Goal: Information Seeking & Learning: Learn about a topic

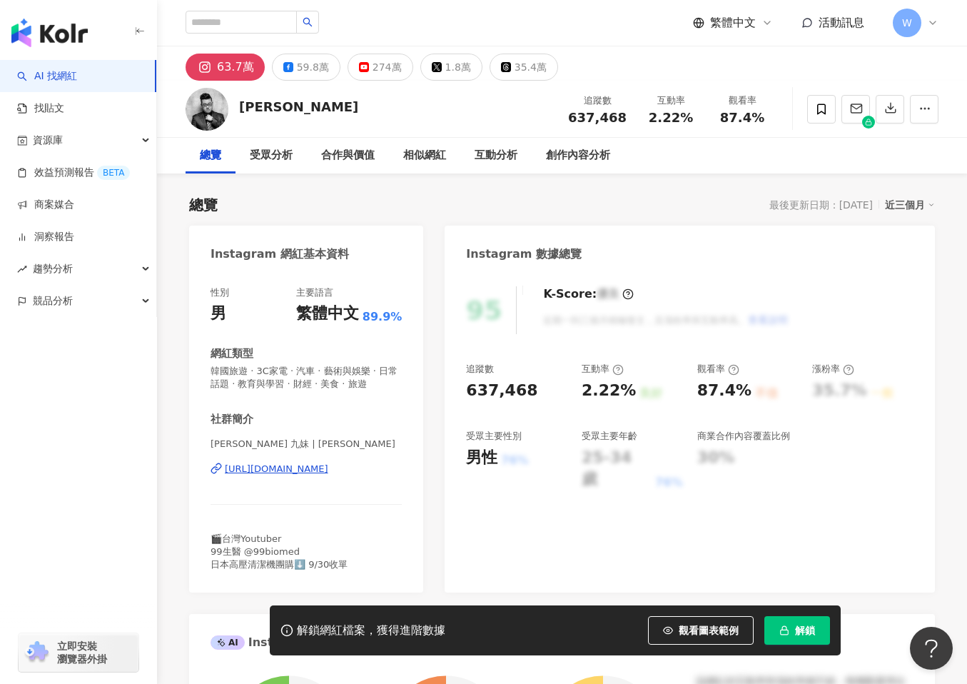
click at [805, 621] on button "解鎖" at bounding box center [798, 630] width 66 height 29
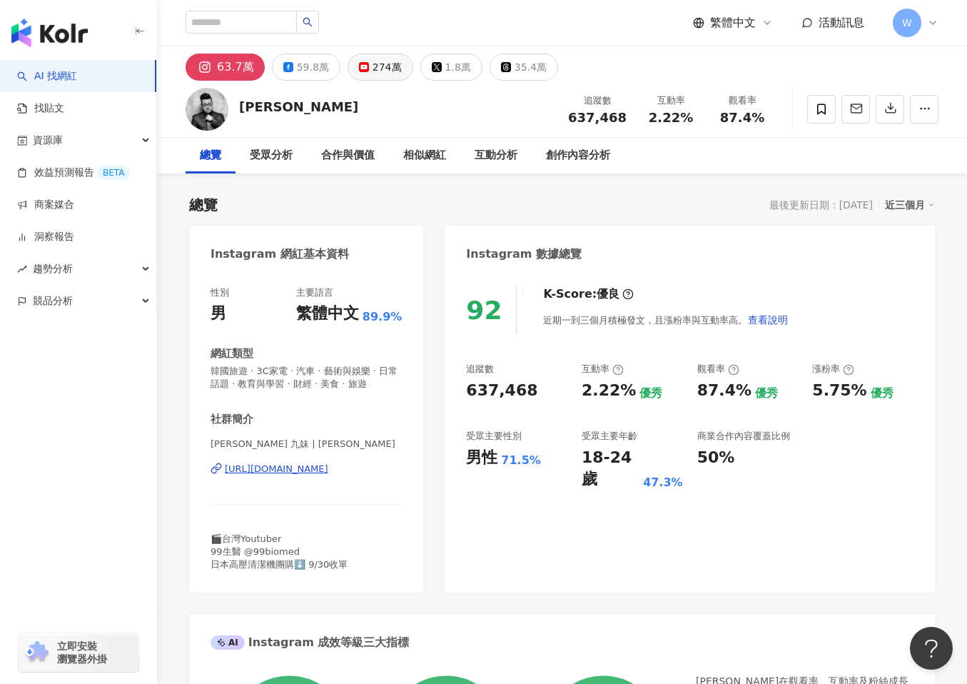
click at [370, 55] on button "274萬" at bounding box center [381, 67] width 66 height 27
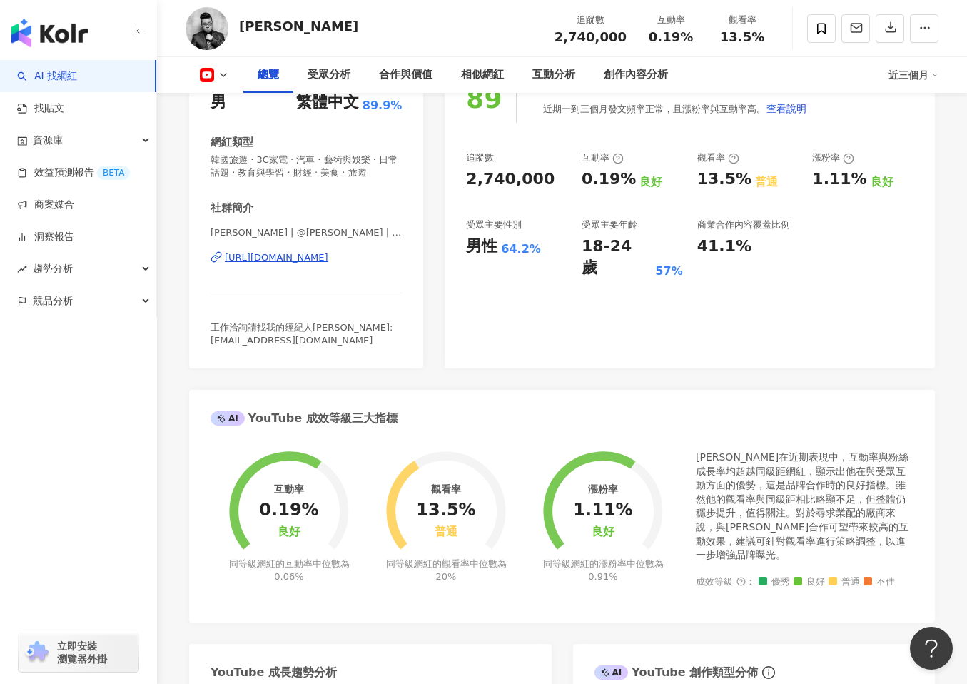
scroll to position [20, 0]
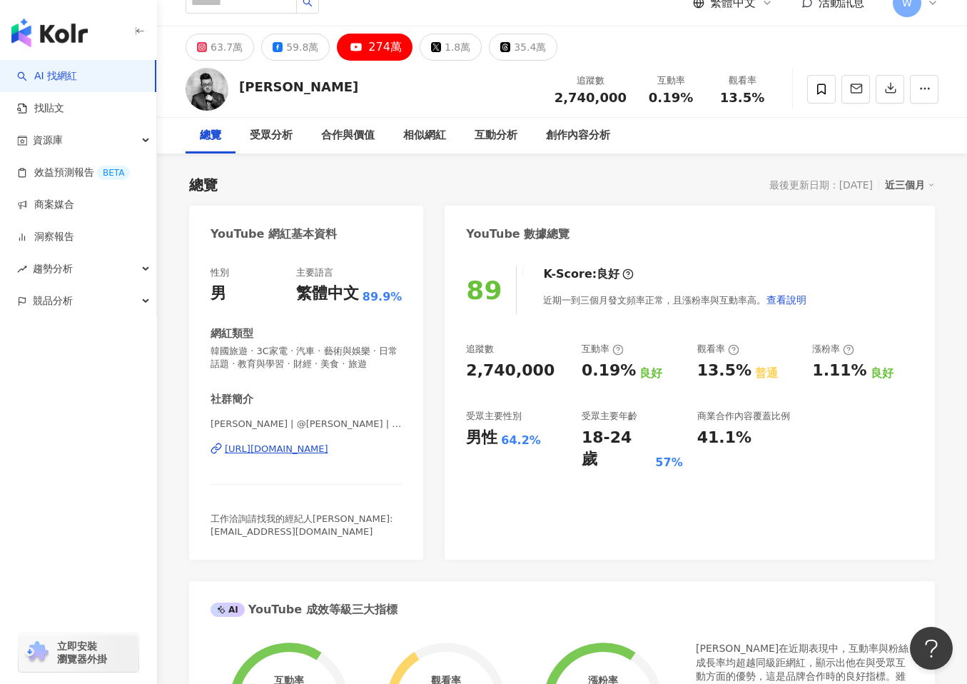
click at [911, 177] on div "近三個月" at bounding box center [910, 185] width 50 height 19
click at [842, 184] on div "最後更新日期：[DATE]" at bounding box center [822, 184] width 104 height 11
click at [916, 179] on div "近三個月" at bounding box center [910, 185] width 50 height 19
click at [918, 94] on button "button" at bounding box center [924, 89] width 29 height 29
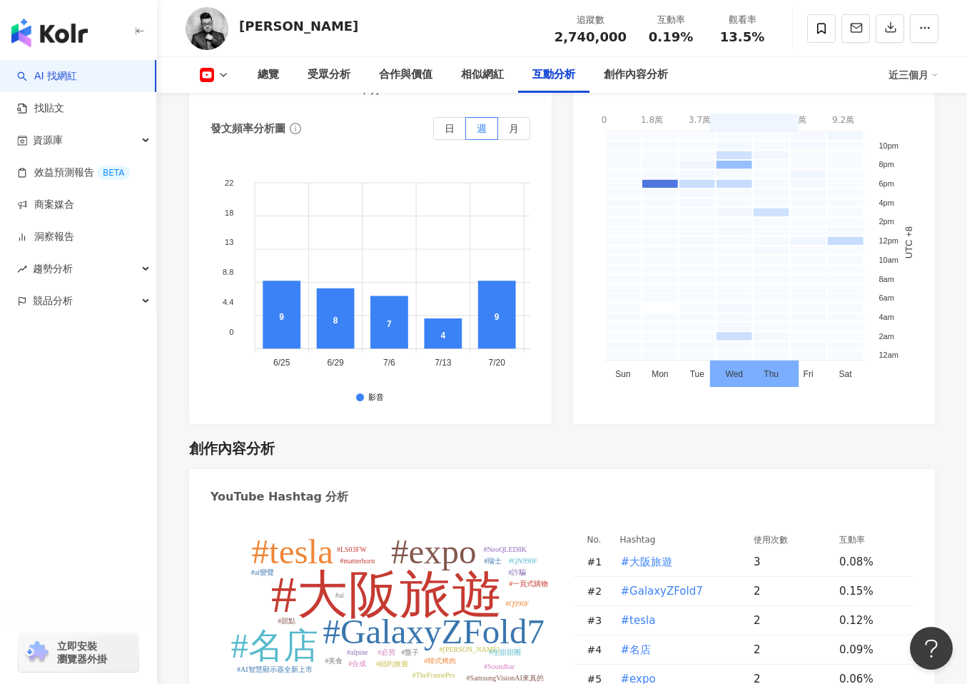
scroll to position [3324, 0]
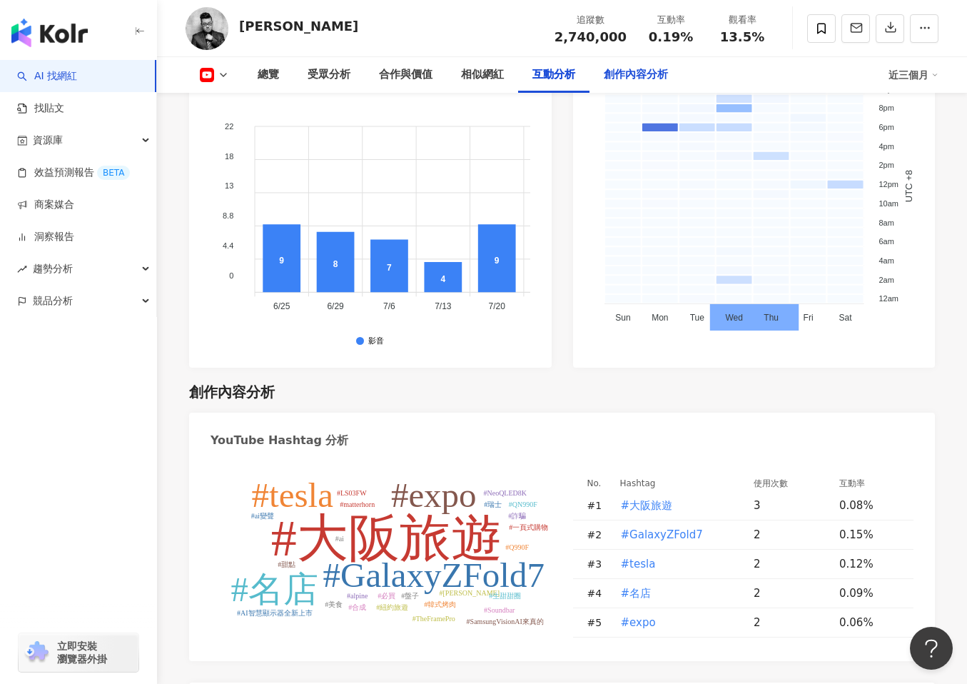
click at [635, 69] on div "創作內容分析" at bounding box center [636, 74] width 64 height 17
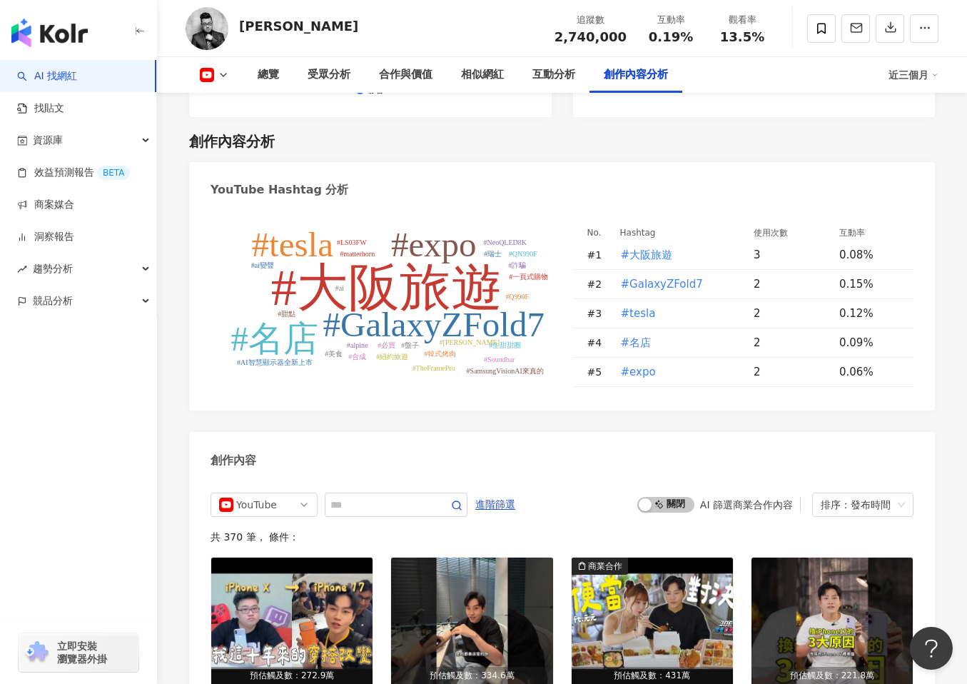
scroll to position [3877, 0]
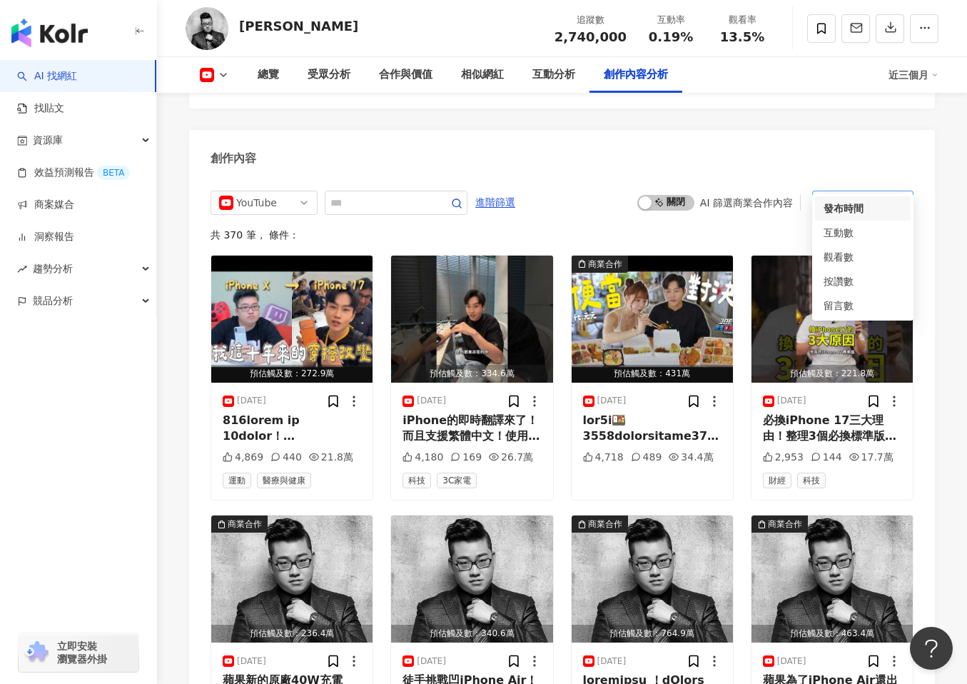
click at [869, 191] on div "排序：發布時間" at bounding box center [856, 202] width 71 height 23
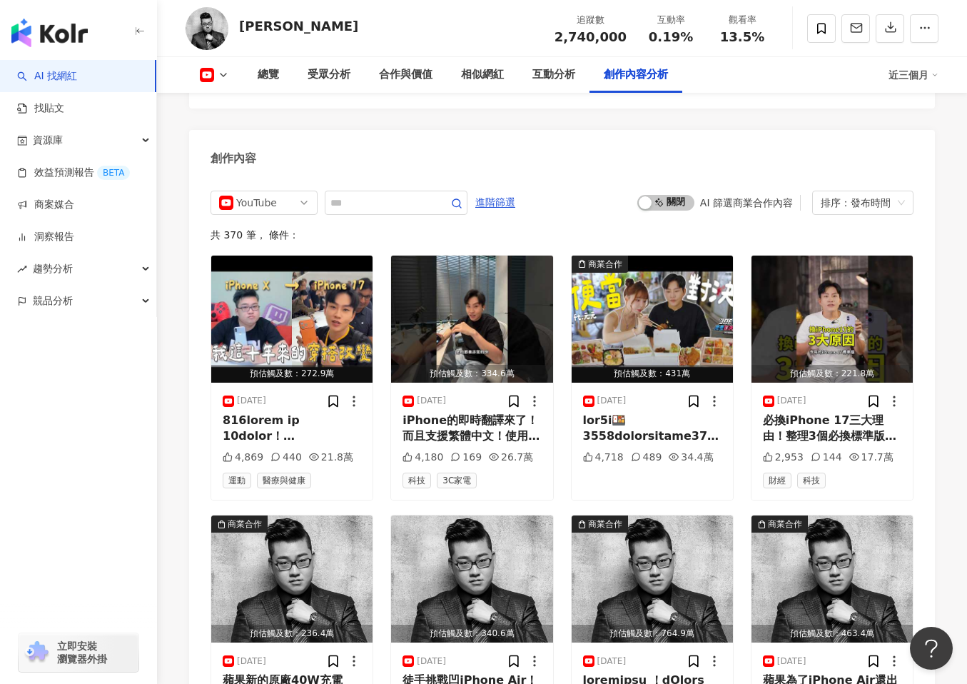
click at [777, 229] on div "共 370 筆 ， 條件：" at bounding box center [562, 234] width 703 height 11
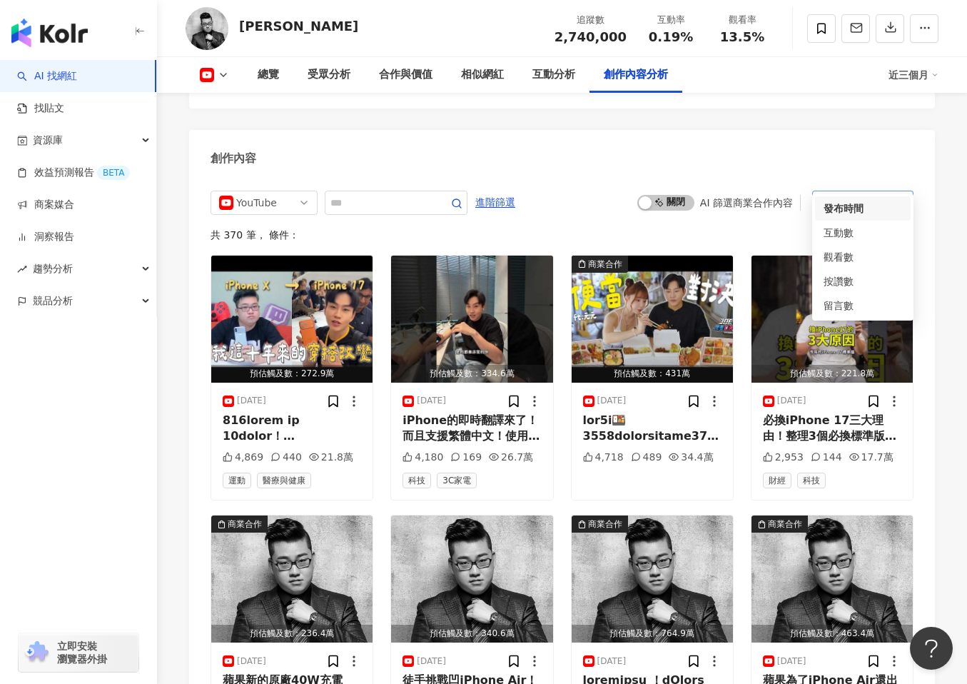
click at [889, 191] on div "排序：發布時間" at bounding box center [856, 202] width 71 height 23
click at [860, 264] on div "觀看數" at bounding box center [863, 257] width 79 height 16
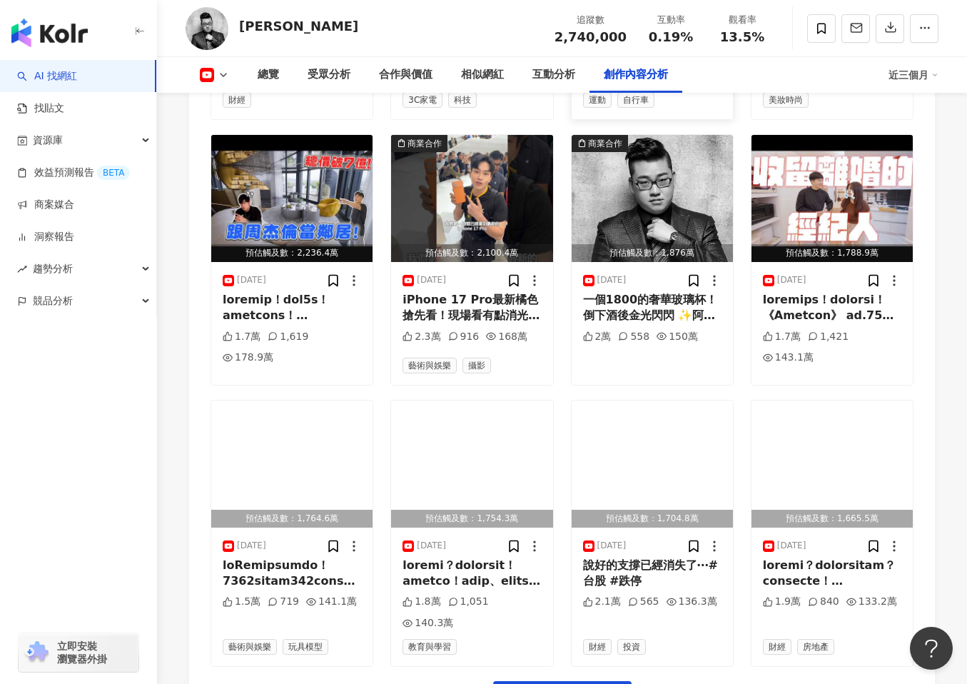
scroll to position [4280, 0]
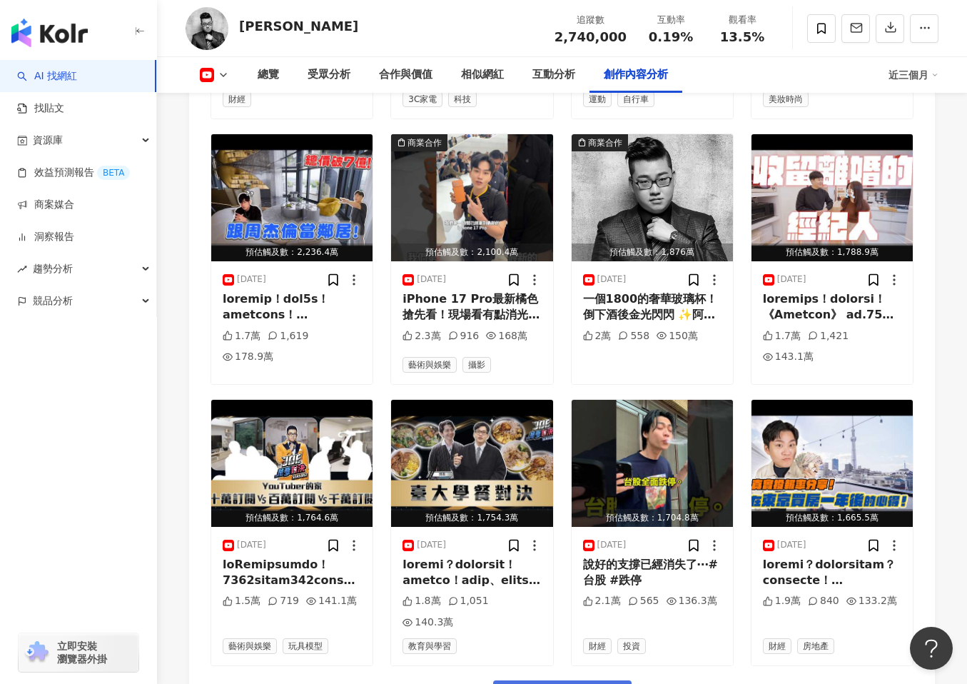
click at [564, 683] on span "看更多創作內容" at bounding box center [572, 696] width 90 height 16
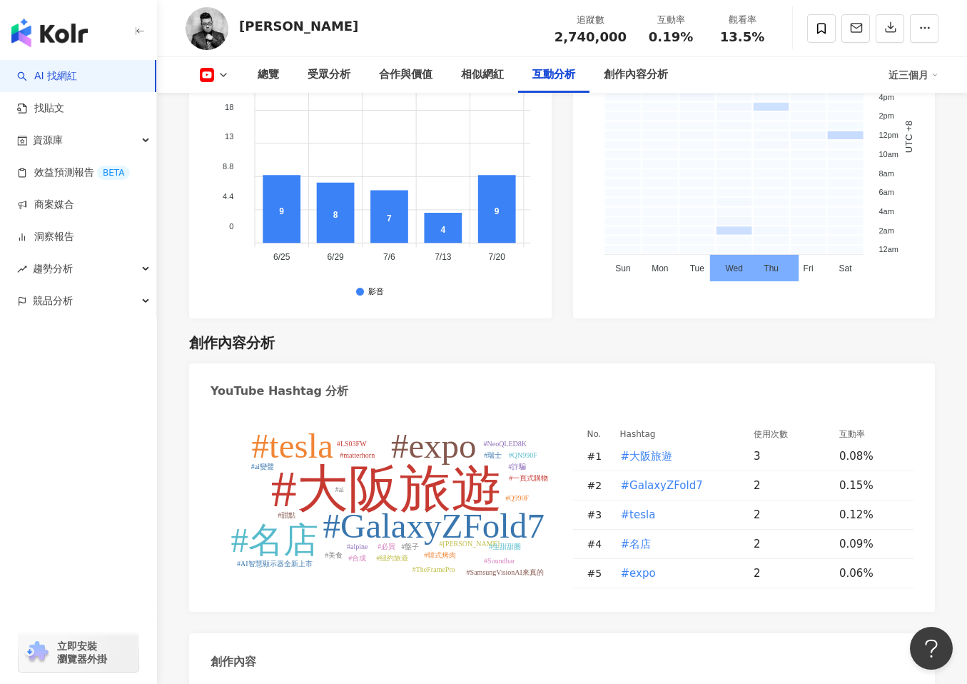
scroll to position [3546, 0]
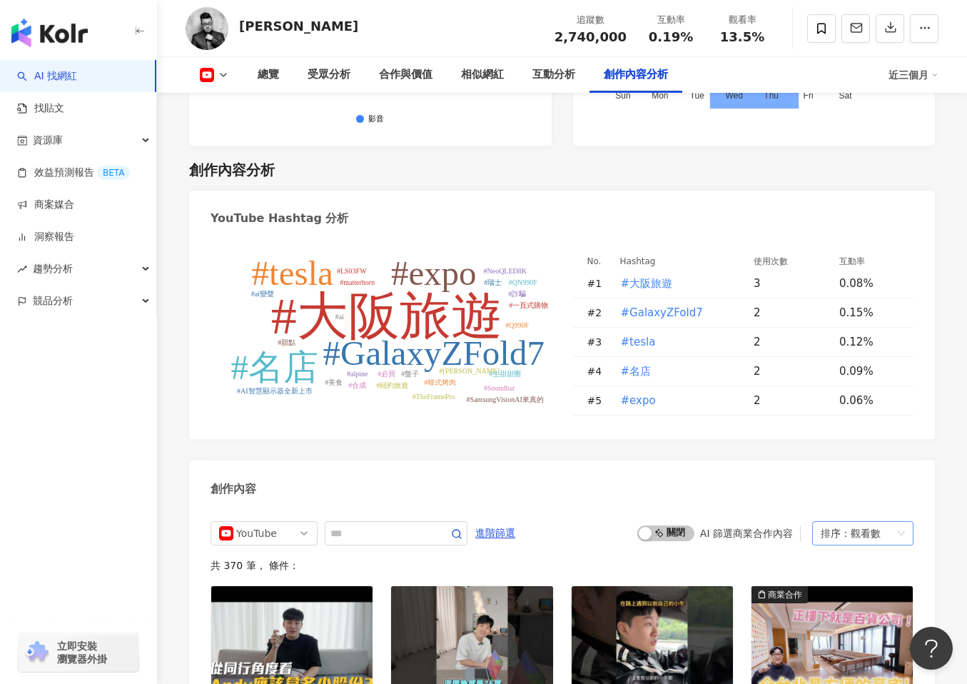
click at [862, 522] on div "觀看數" at bounding box center [866, 533] width 30 height 23
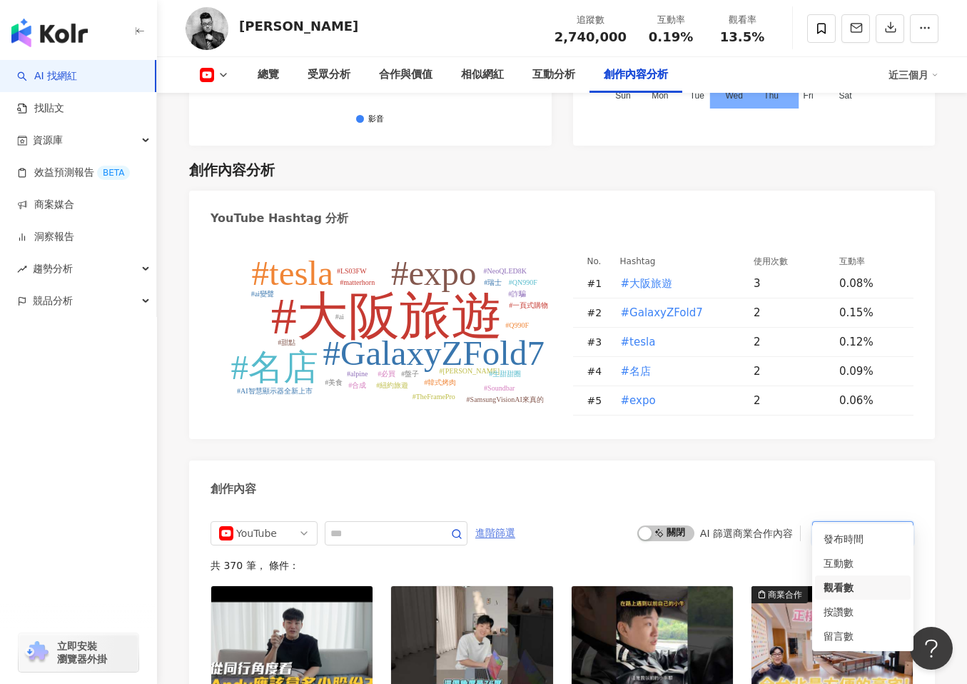
click at [515, 522] on span "進階篩選" at bounding box center [495, 533] width 40 height 23
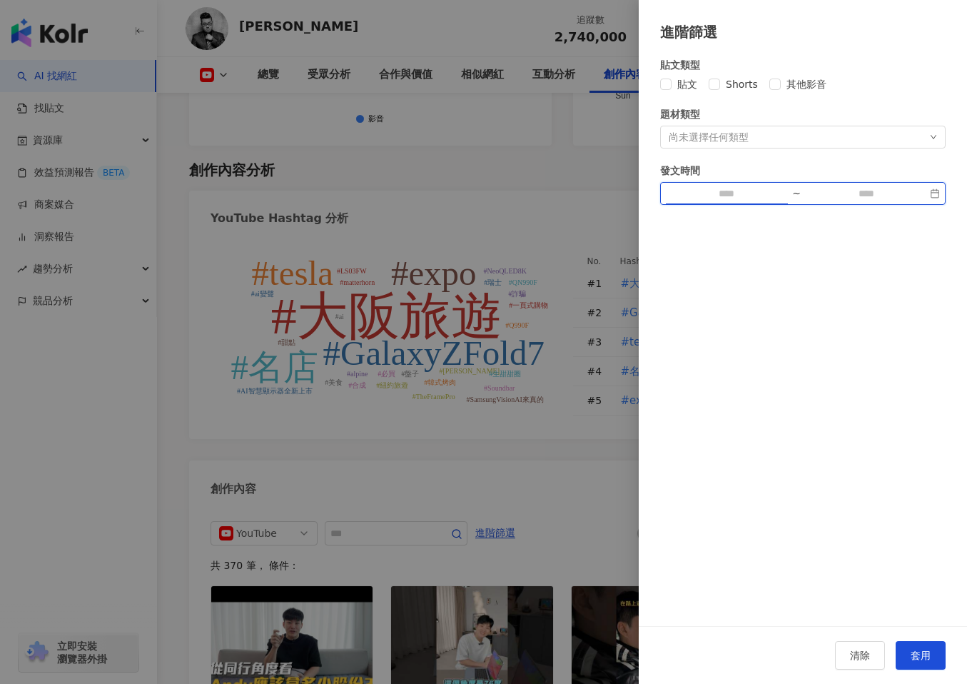
click at [752, 191] on input at bounding box center [726, 194] width 121 height 16
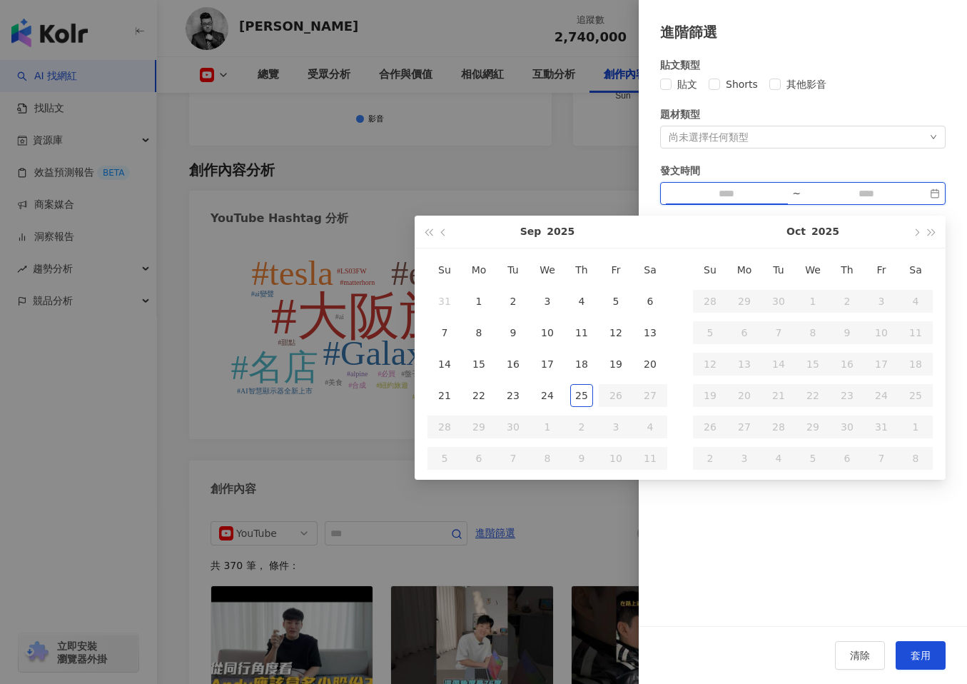
type input "**********"
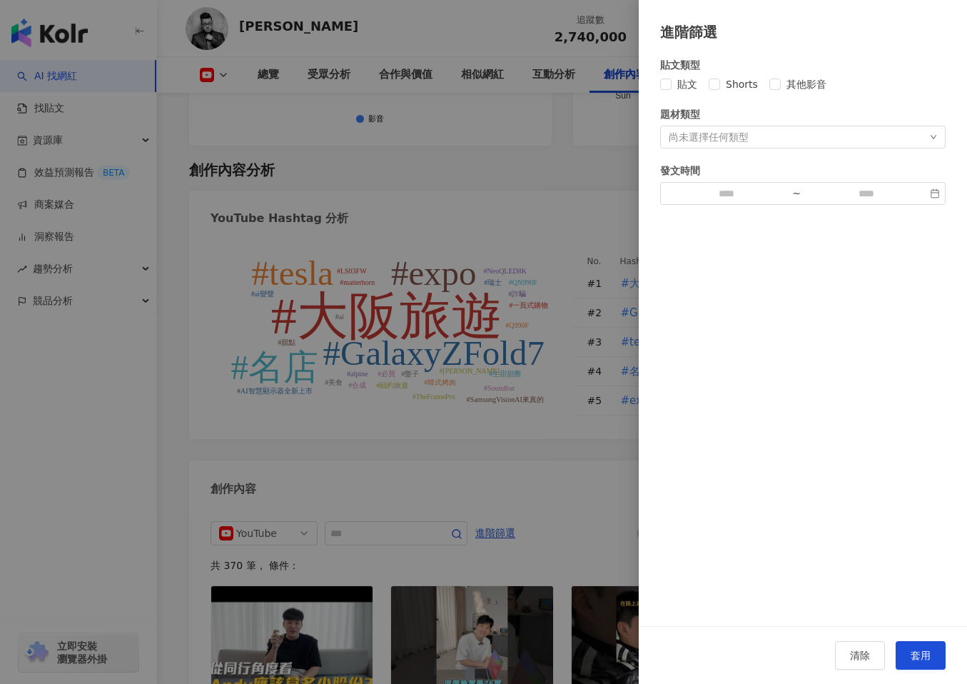
click at [539, 141] on div at bounding box center [483, 342] width 967 height 684
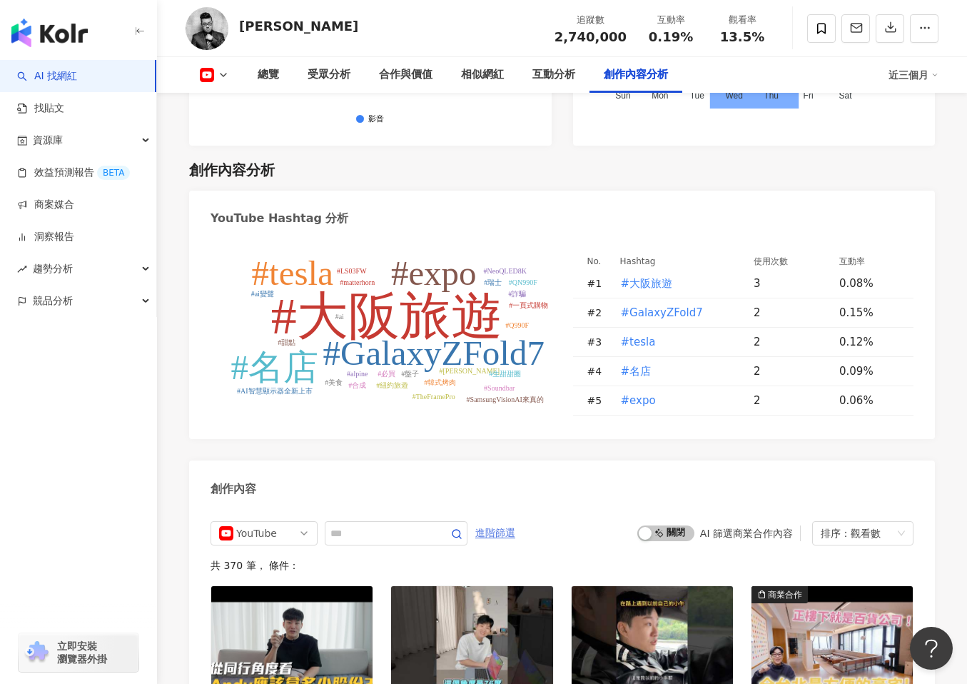
click at [511, 522] on span "進階篩選" at bounding box center [495, 533] width 40 height 23
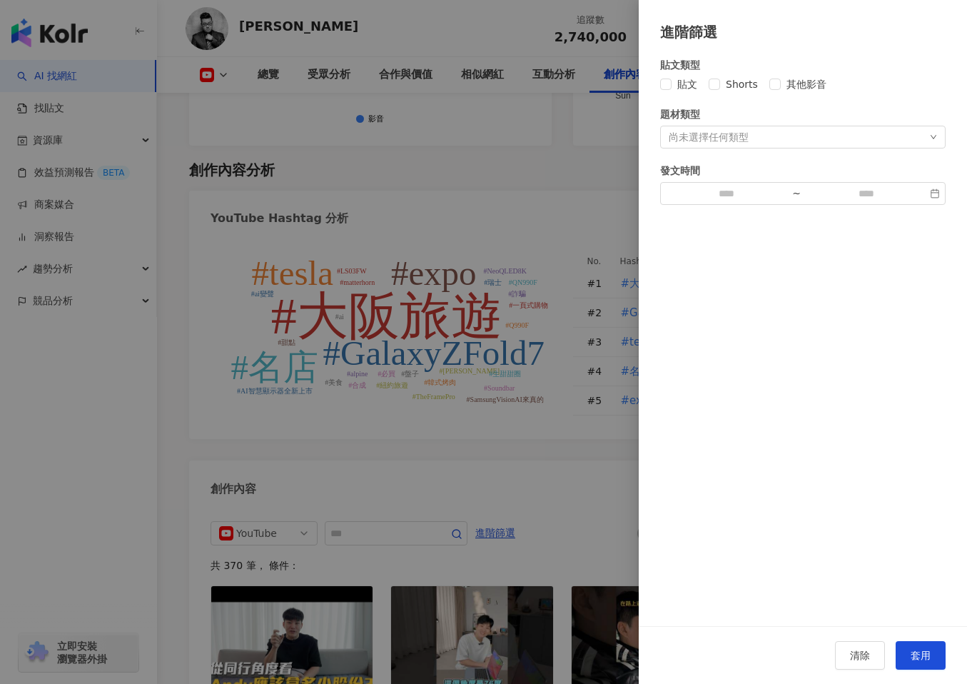
click at [403, 133] on div at bounding box center [483, 342] width 967 height 684
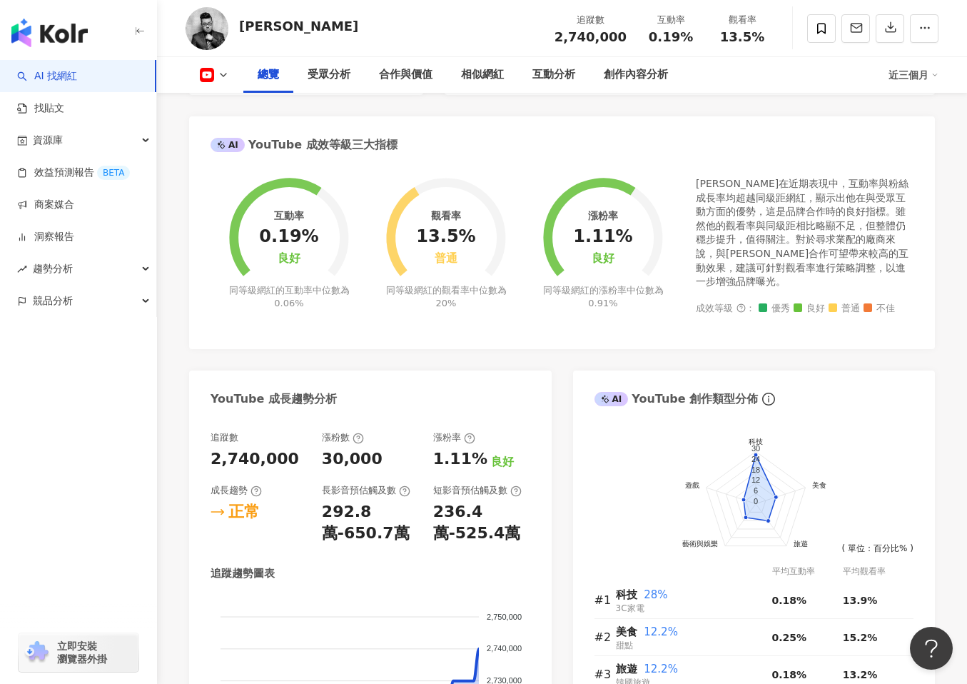
scroll to position [0, 0]
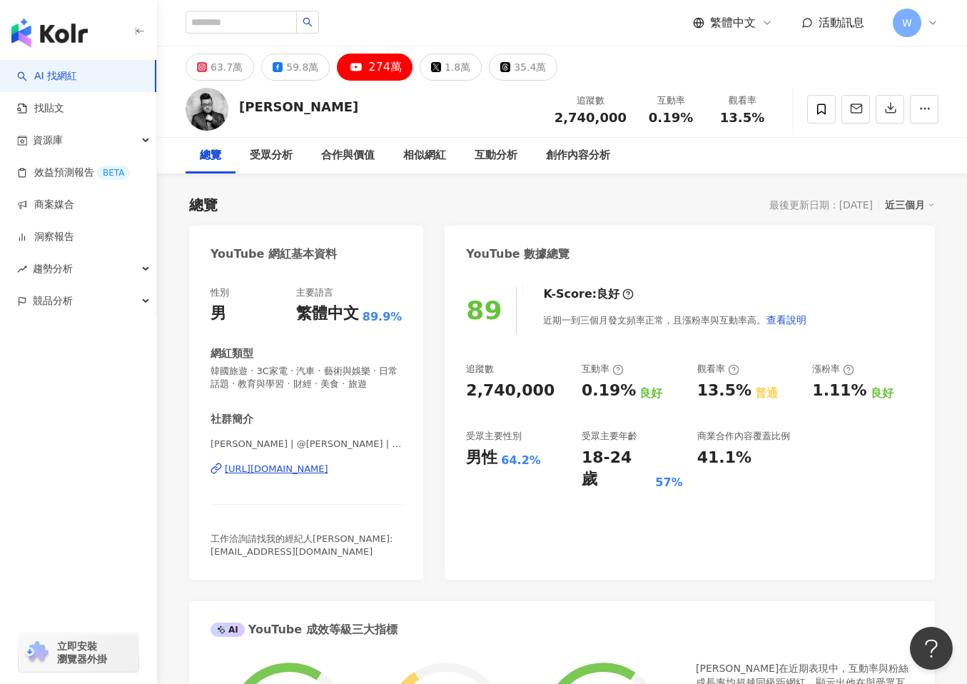
click at [853, 206] on div "最後更新日期：[DATE]" at bounding box center [822, 204] width 104 height 11
click at [912, 208] on div "近三個月" at bounding box center [910, 205] width 50 height 19
click at [917, 233] on link "近三個月" at bounding box center [917, 234] width 40 height 16
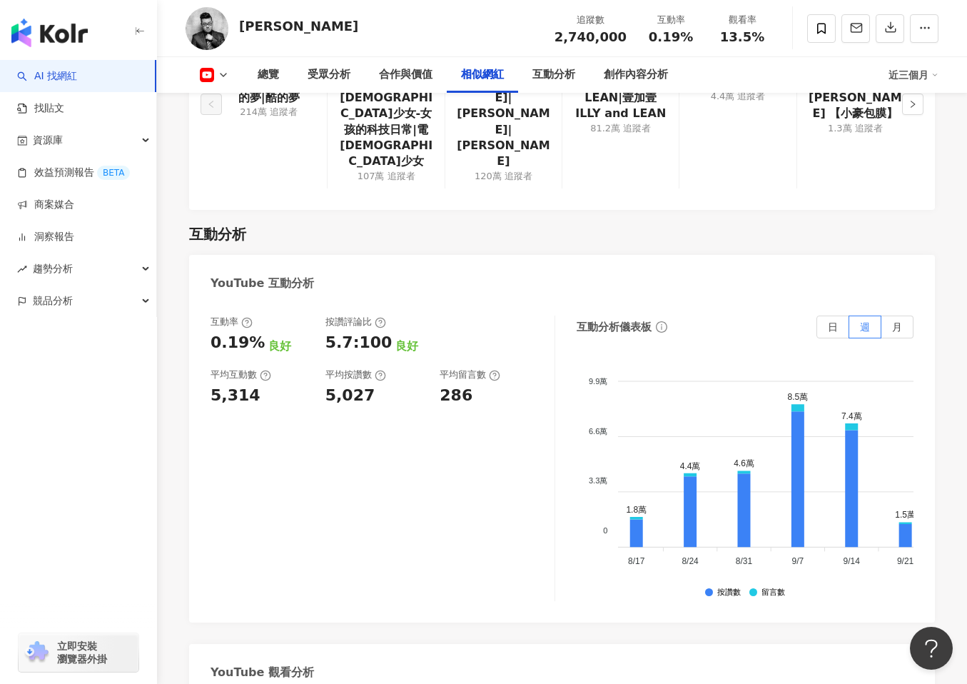
scroll to position [0, 490]
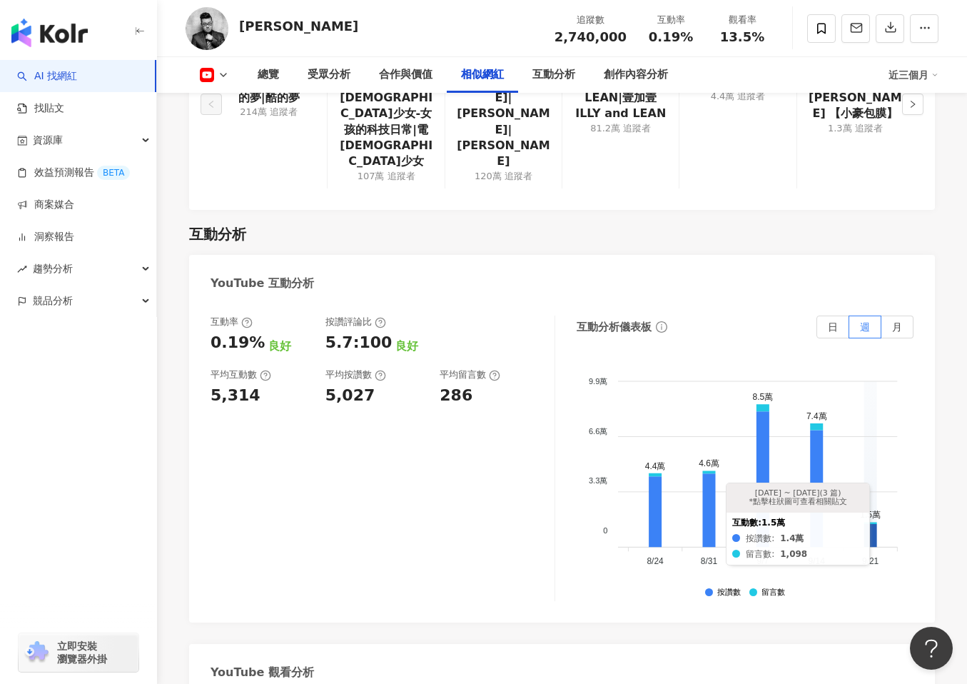
click at [874, 524] on icon at bounding box center [870, 535] width 13 height 23
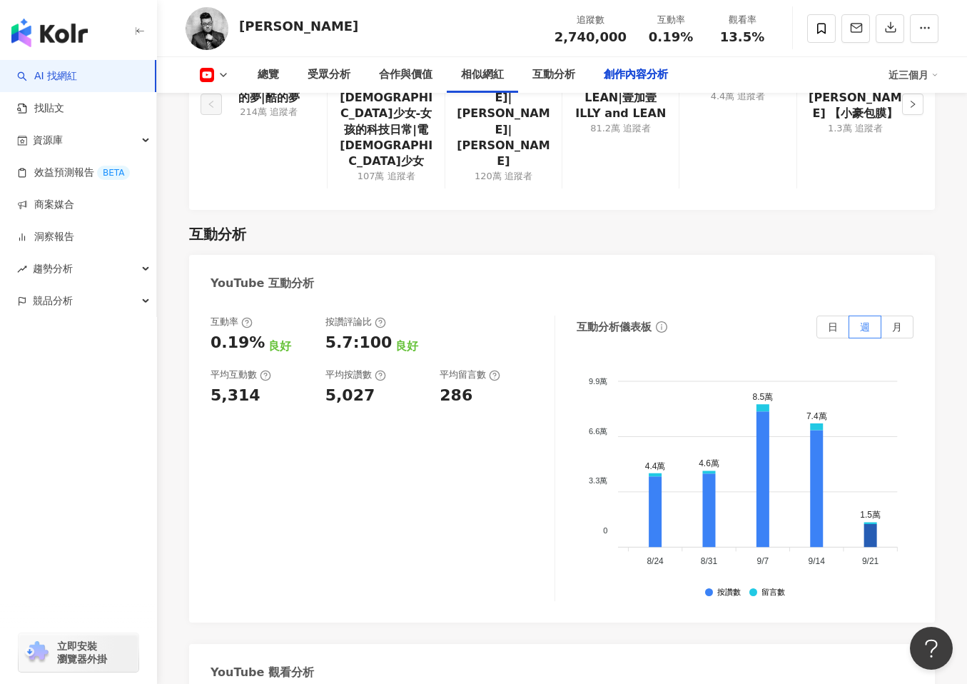
scroll to position [3862, 0]
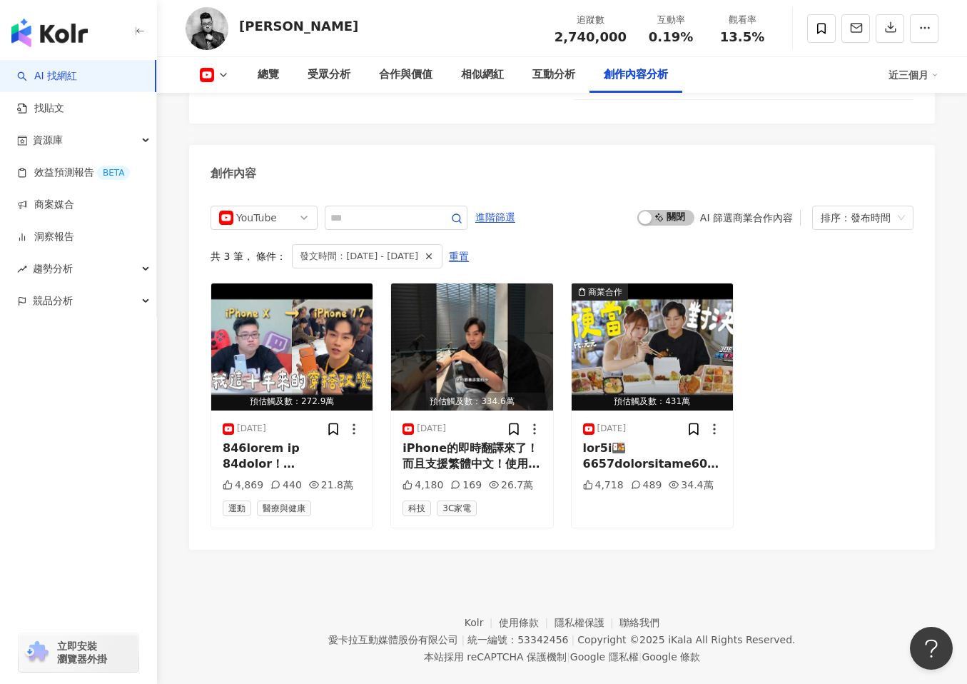
scroll to position [0, 490]
click at [405, 248] on span "發文時間：2025/9/21 - 2025/9/27" at bounding box center [359, 256] width 119 height 16
click at [469, 246] on span "重置" at bounding box center [459, 257] width 20 height 23
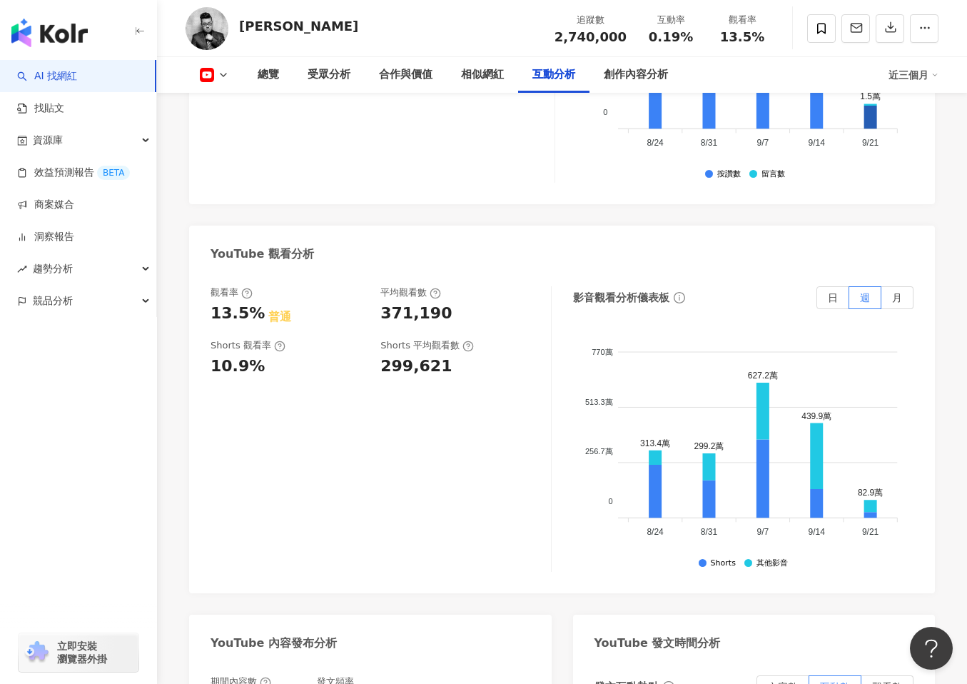
scroll to position [2627, 0]
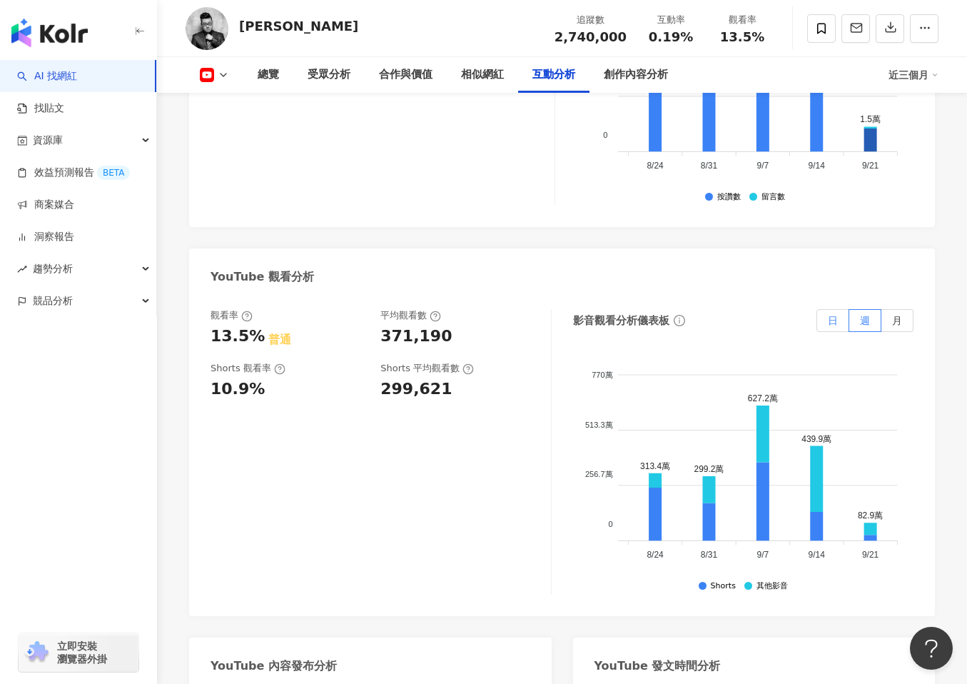
click at [840, 309] on label "日" at bounding box center [833, 320] width 33 height 23
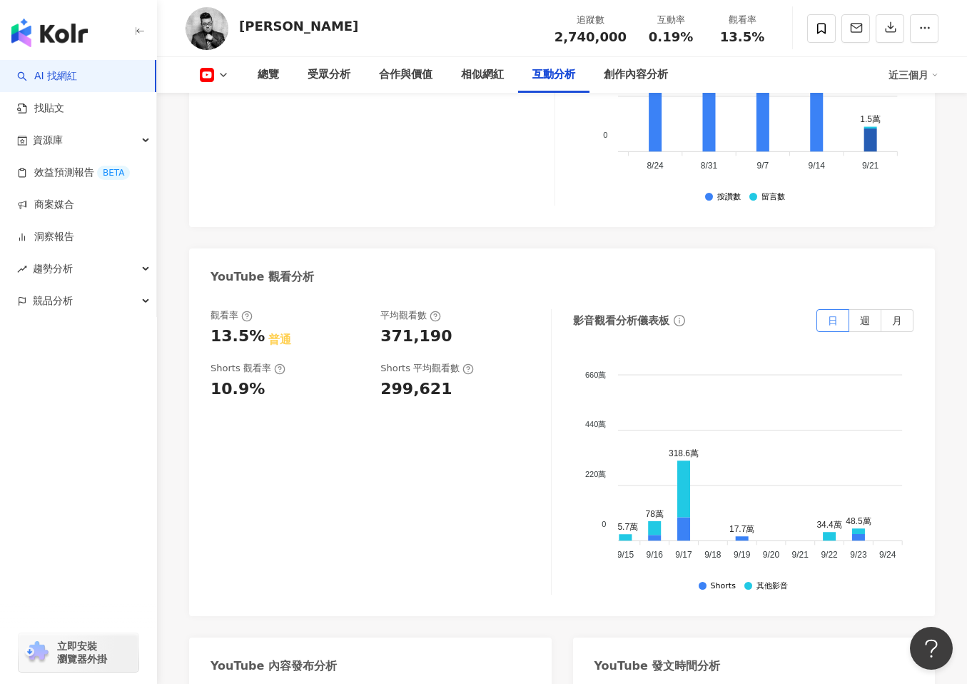
scroll to position [0, 2417]
drag, startPoint x: 803, startPoint y: 502, endPoint x: 762, endPoint y: 501, distance: 41.4
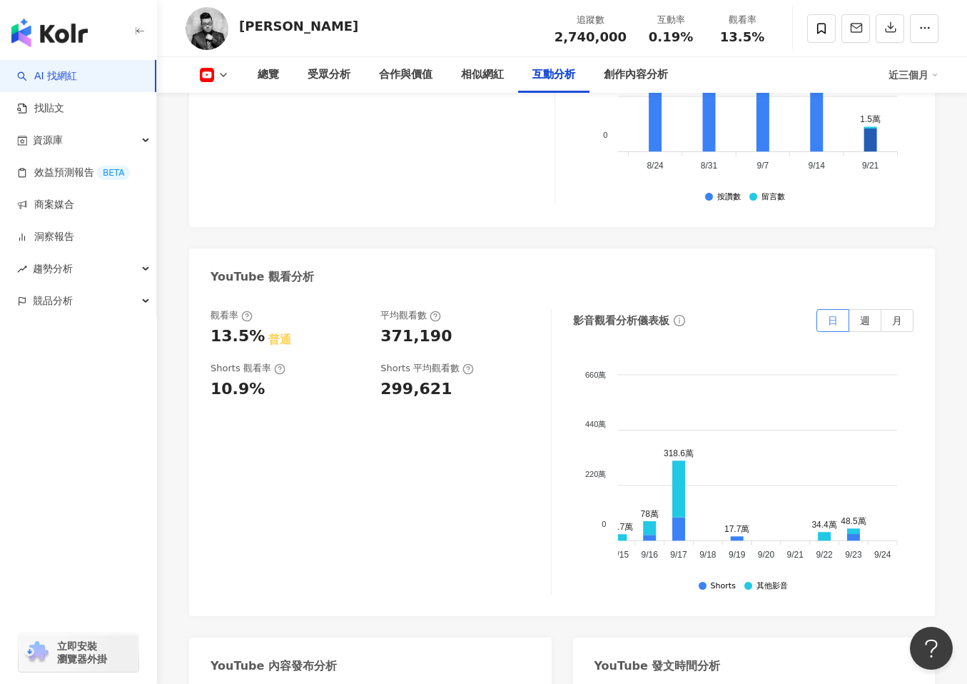
drag, startPoint x: 762, startPoint y: 501, endPoint x: 789, endPoint y: 505, distance: 27.4
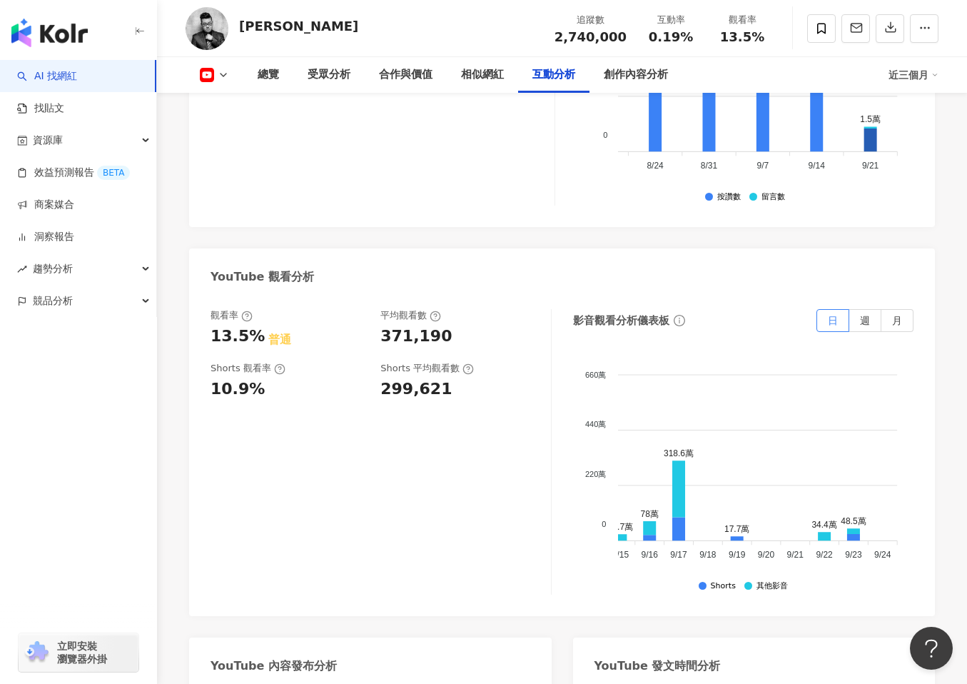
click at [734, 536] on icon at bounding box center [737, 538] width 13 height 4
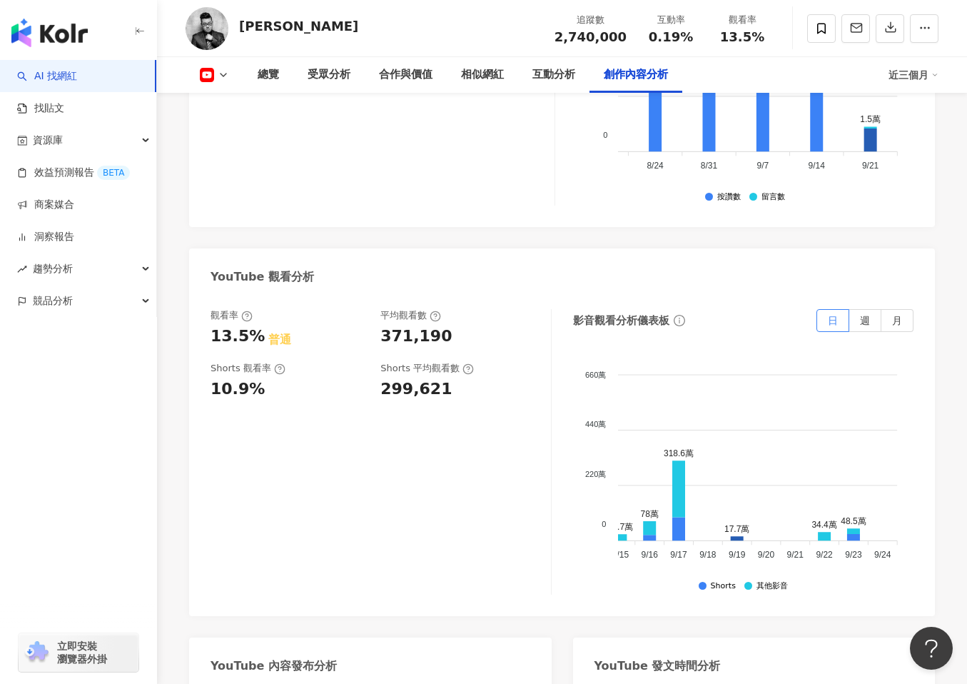
scroll to position [3862, 0]
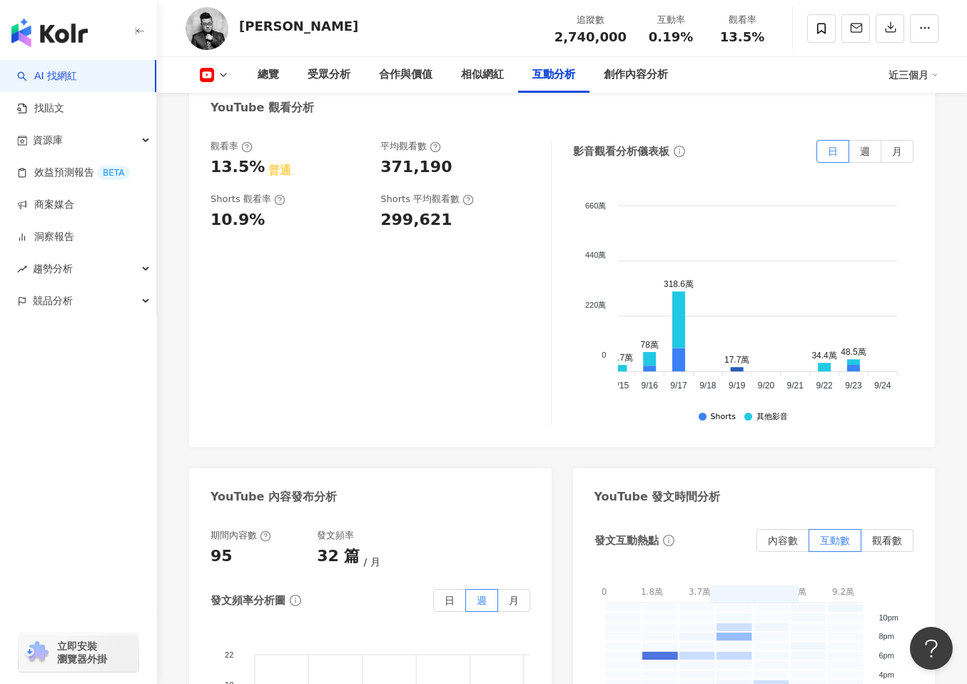
scroll to position [2795, 0]
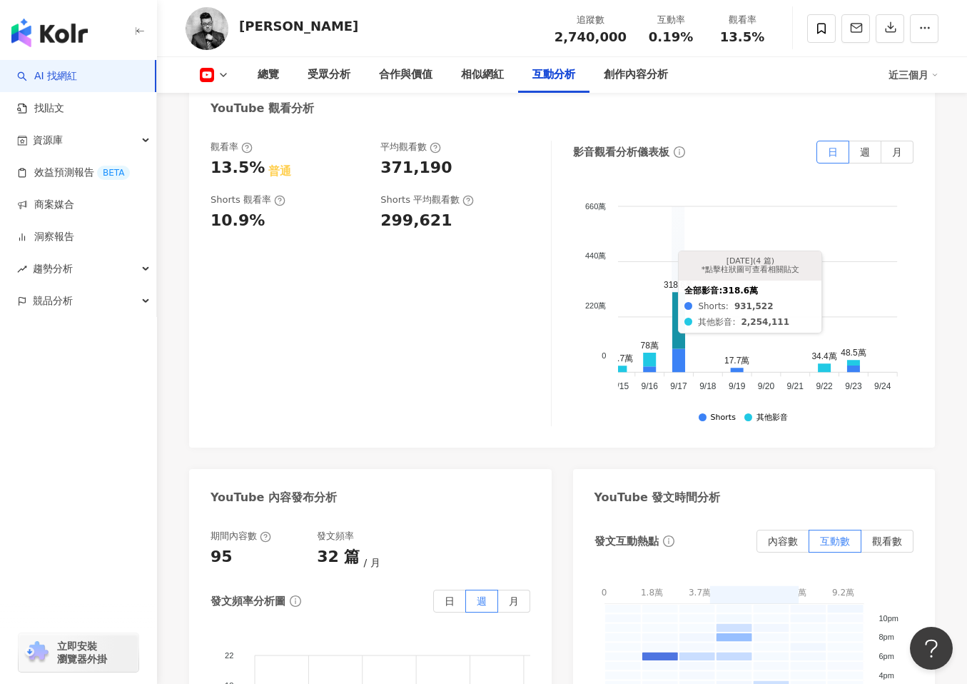
click at [677, 292] on icon at bounding box center [678, 320] width 13 height 56
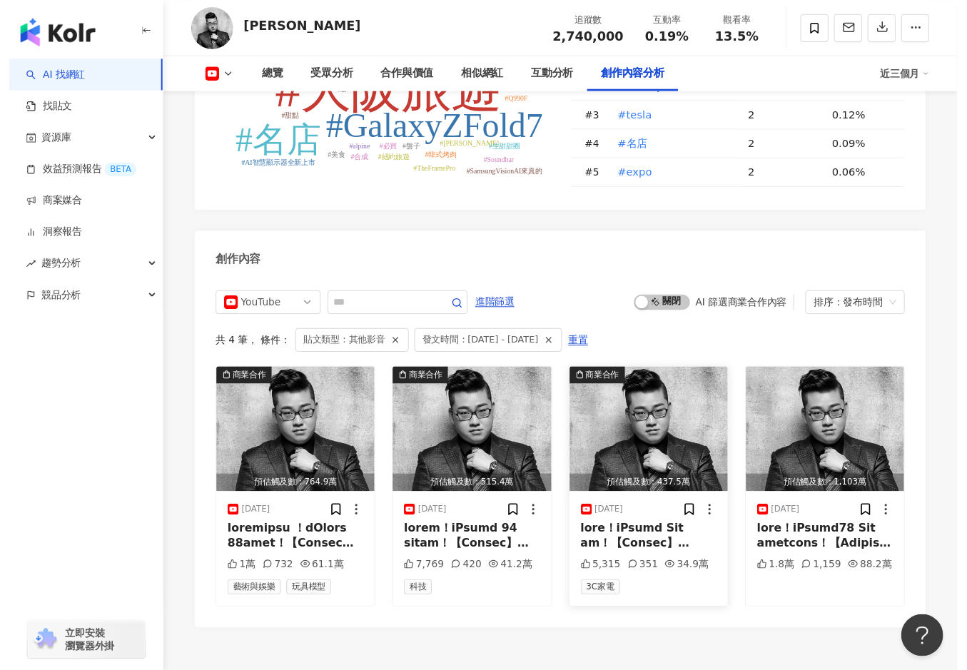
scroll to position [3771, 0]
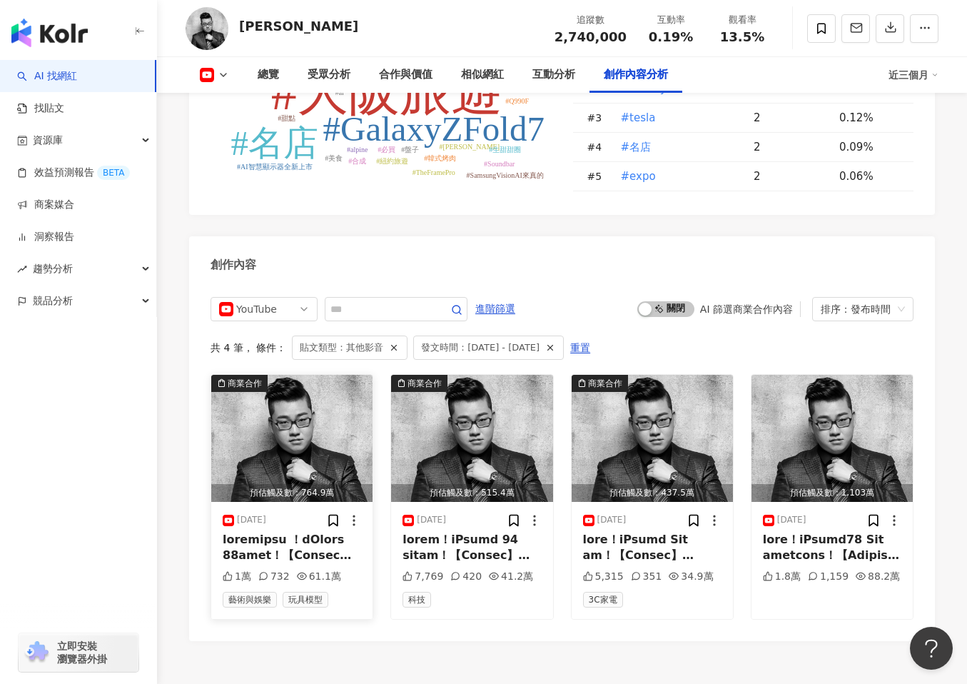
click at [240, 449] on img "button" at bounding box center [291, 438] width 161 height 127
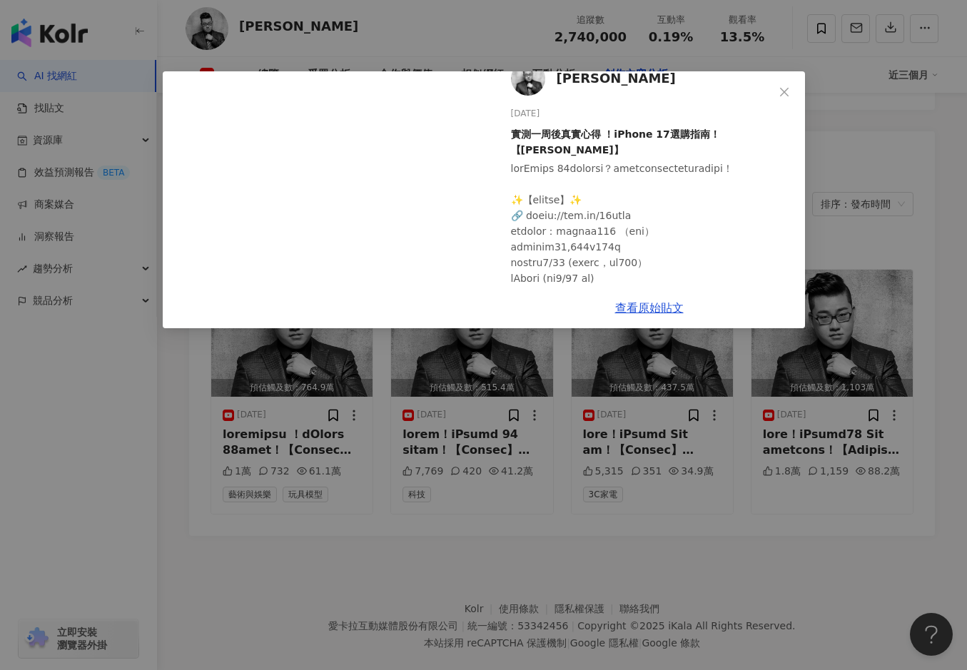
scroll to position [21, 0]
drag, startPoint x: 508, startPoint y: 138, endPoint x: 783, endPoint y: 131, distance: 275.6
click at [783, 131] on div "Joeman 2025/9/17 實測一周後真實心得 ！iPhone 17選購指南！【Joeman】 1萬 732 61.1萬" at bounding box center [649, 179] width 311 height 216
copy div "實測一周後真實心得 ！iPhone 17選購指南！【Joeman】"
click at [785, 89] on icon "close" at bounding box center [784, 91] width 11 height 11
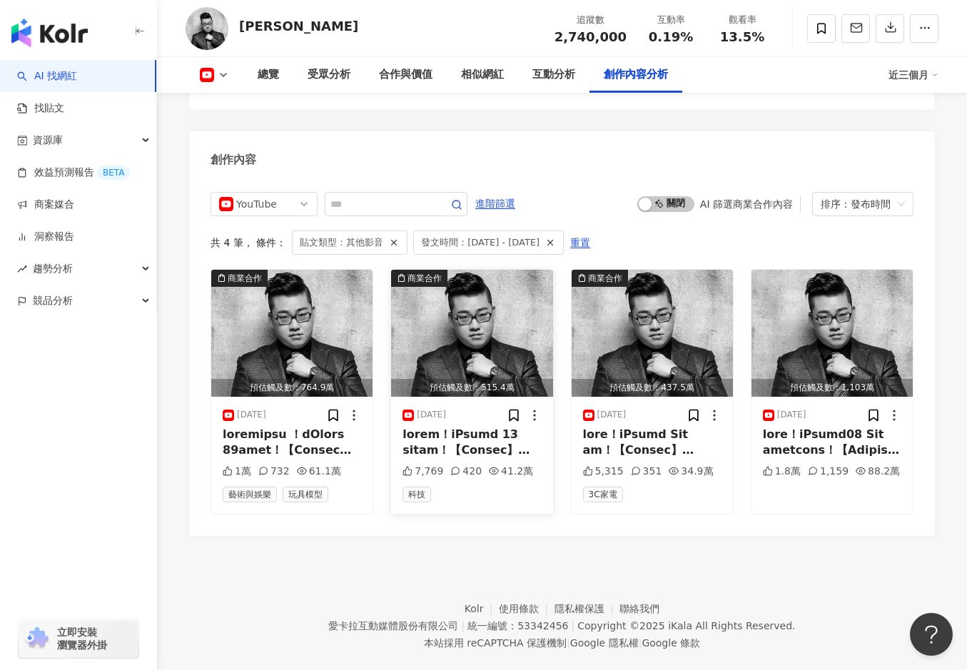
scroll to position [0, 2417]
click at [528, 235] on span "發文時間：[DATE] - [DATE]" at bounding box center [480, 243] width 119 height 16
